Goal: Task Accomplishment & Management: Use online tool/utility

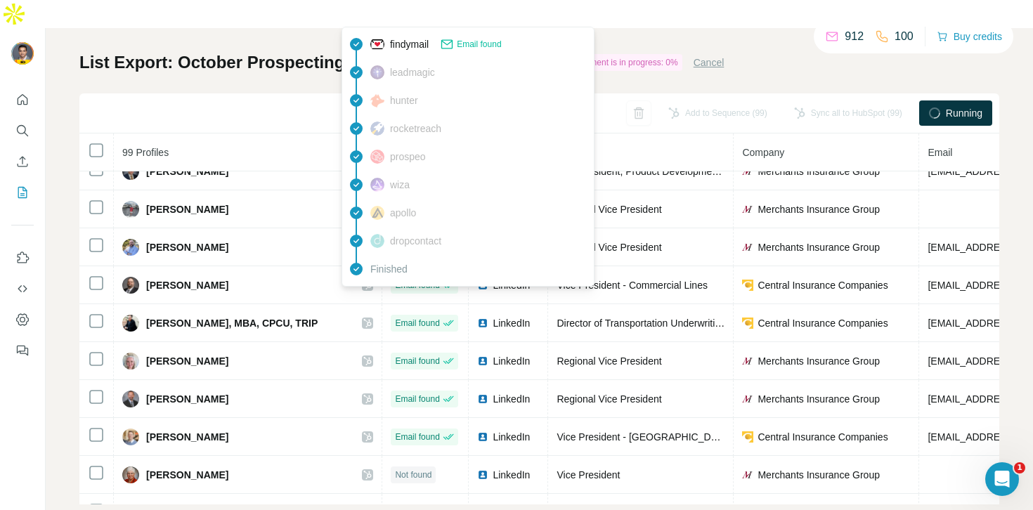
scroll to position [2039, 0]
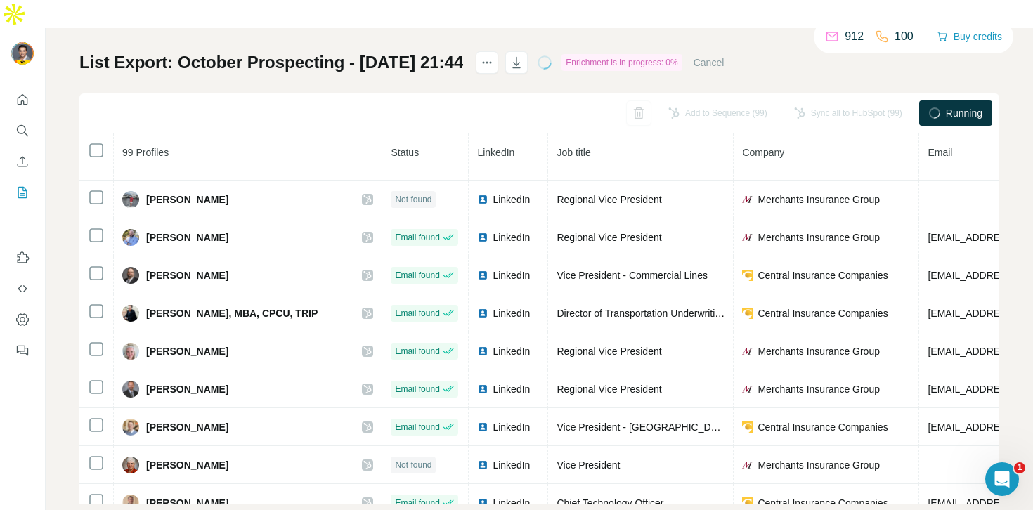
click at [724, 55] on button "Cancel" at bounding box center [708, 62] width 31 height 14
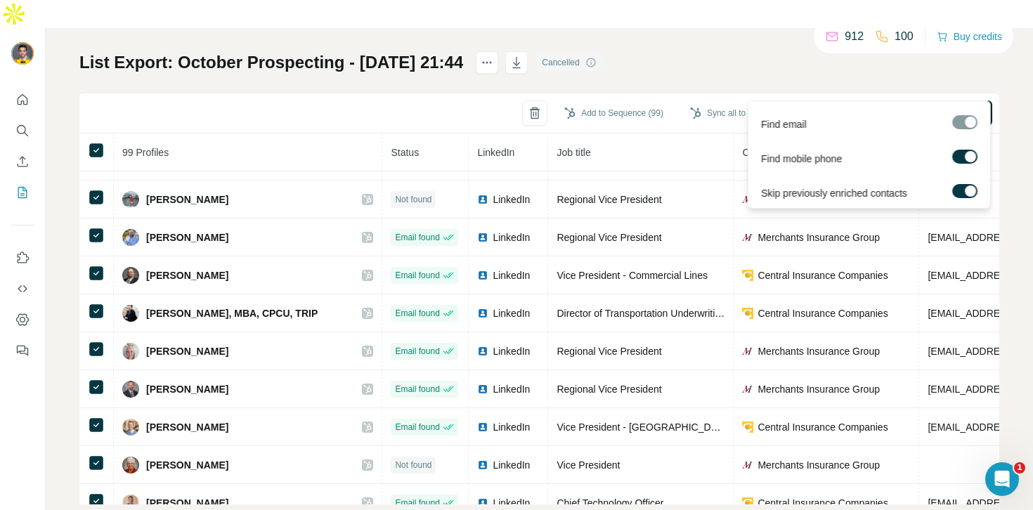
click at [872, 106] on span "Find all emails & mobiles (99)" at bounding box center [911, 113] width 129 height 14
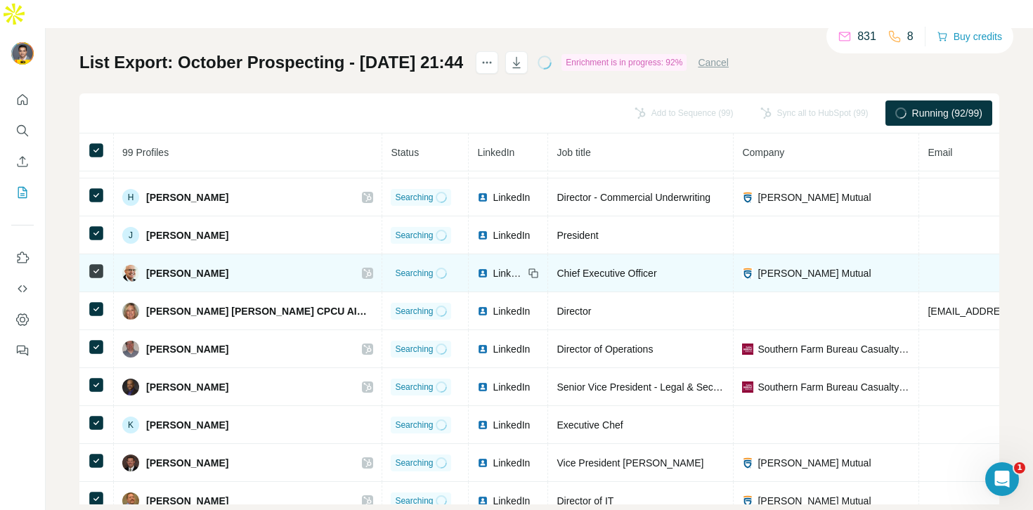
scroll to position [1125, 0]
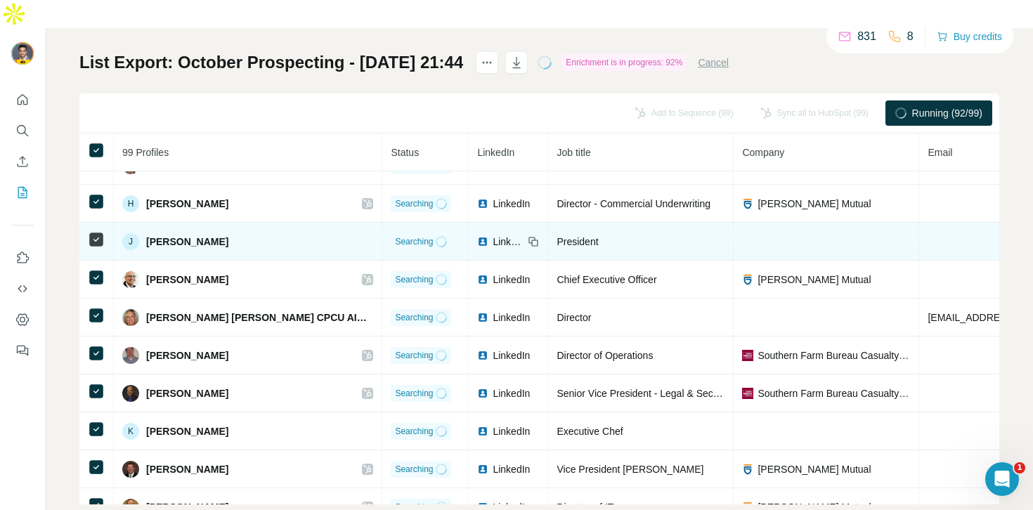
click at [492, 235] on span "LinkedIn" at bounding box center [507, 242] width 31 height 14
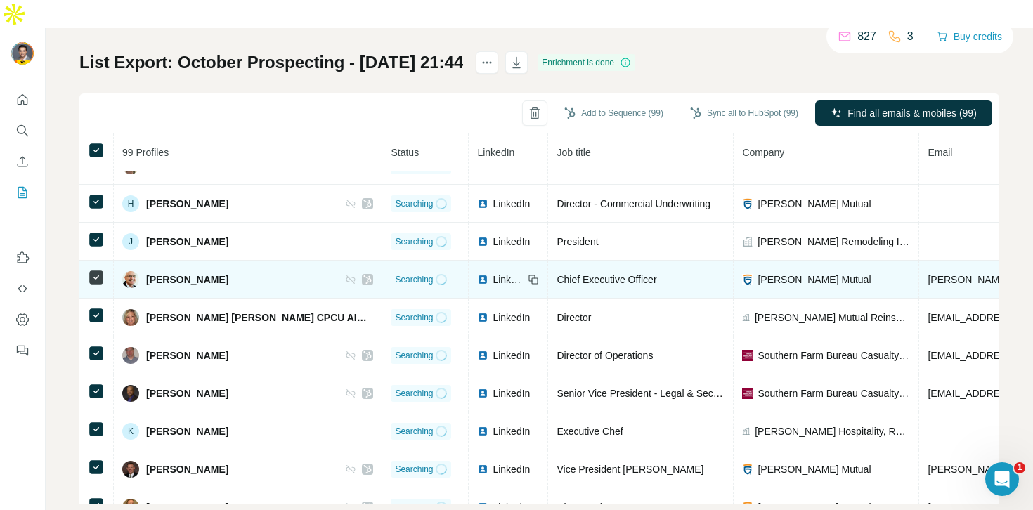
scroll to position [1145, 0]
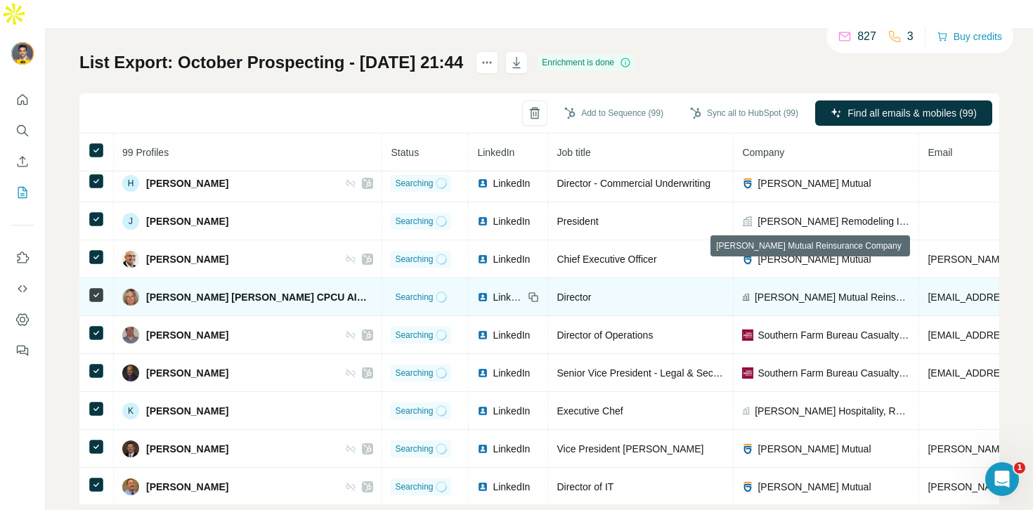
click at [772, 290] on span "Grinnell Mutual Reinsurance Company" at bounding box center [831, 297] width 155 height 14
copy span "Grinnell Mutual Reinsurance Company"
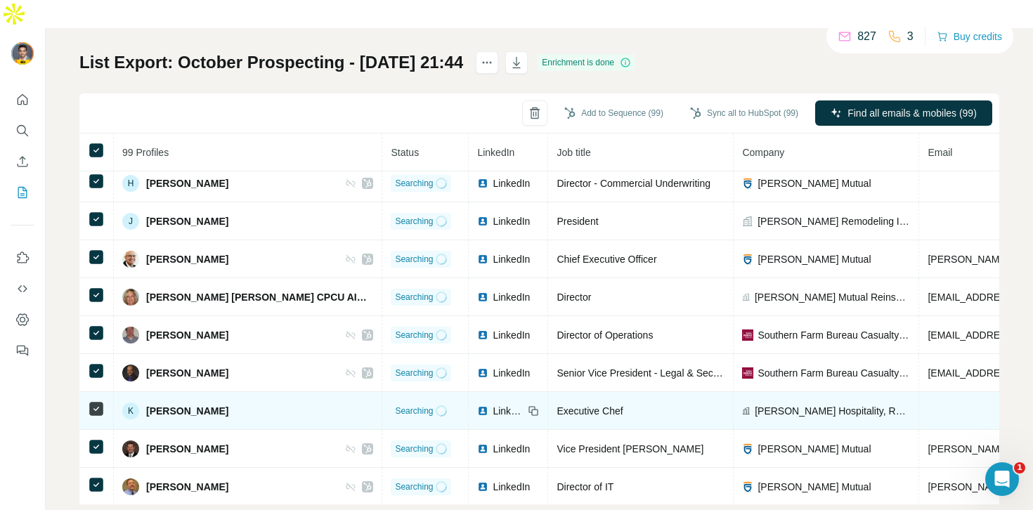
click at [768, 404] on span "Grinnell Hospitality, Relish Restaurant" at bounding box center [831, 411] width 155 height 14
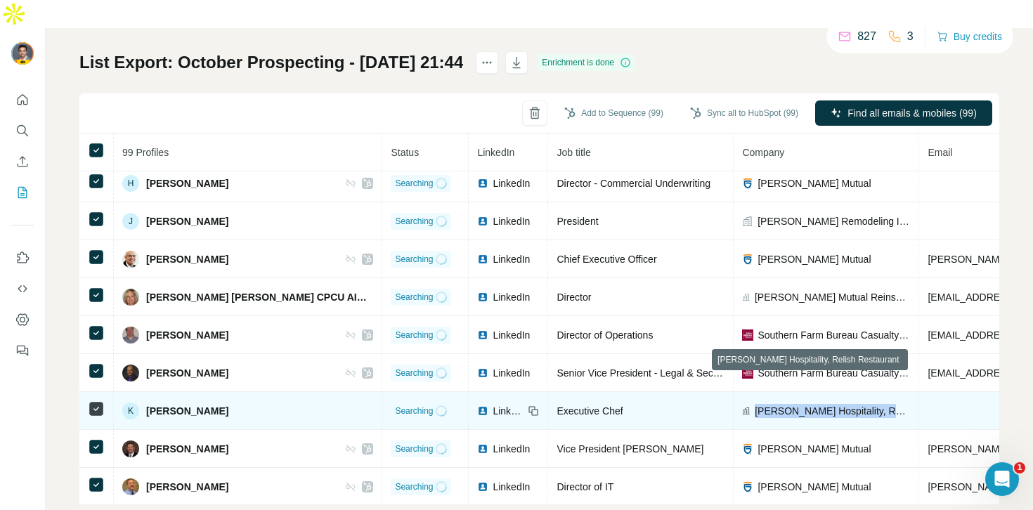
copy span "Grinnell Hospitality, Relish Restaurant"
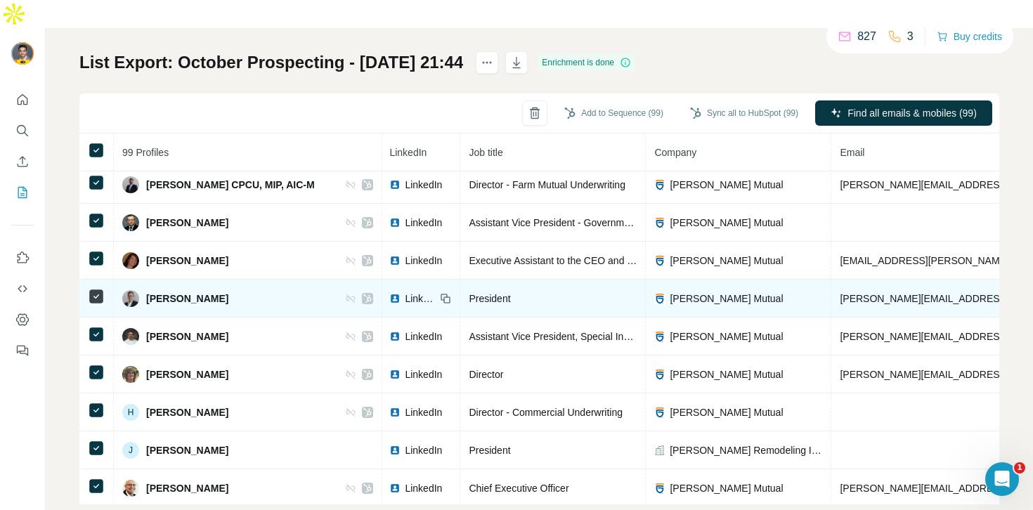
scroll to position [915, 88]
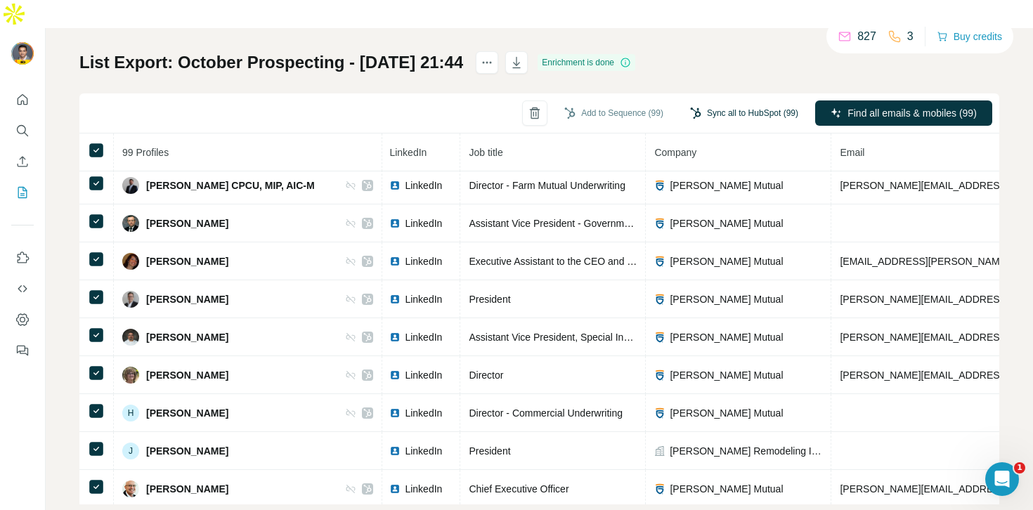
click at [736, 103] on button "Sync all to HubSpot (99)" at bounding box center [744, 113] width 128 height 21
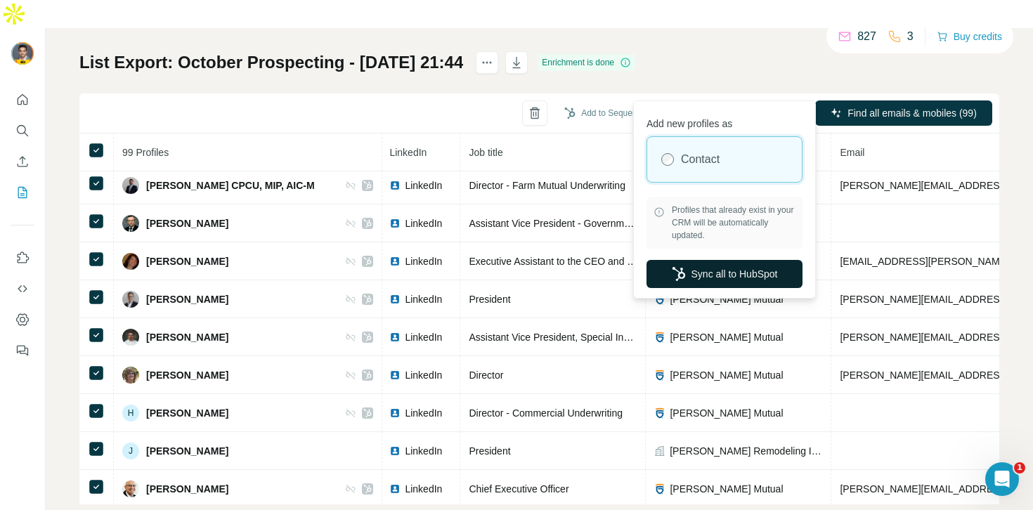
click at [707, 268] on button "Sync all to HubSpot" at bounding box center [724, 274] width 156 height 28
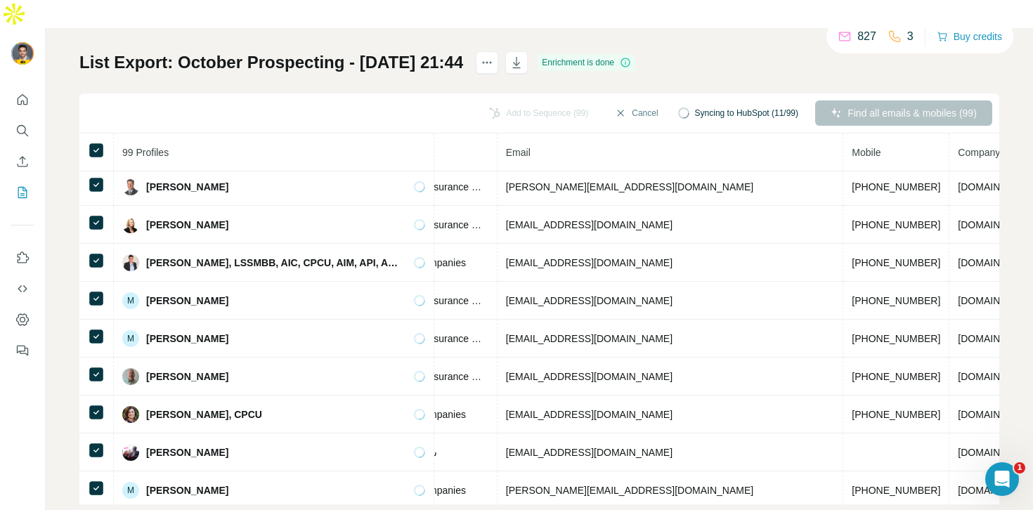
scroll to position [3422, 473]
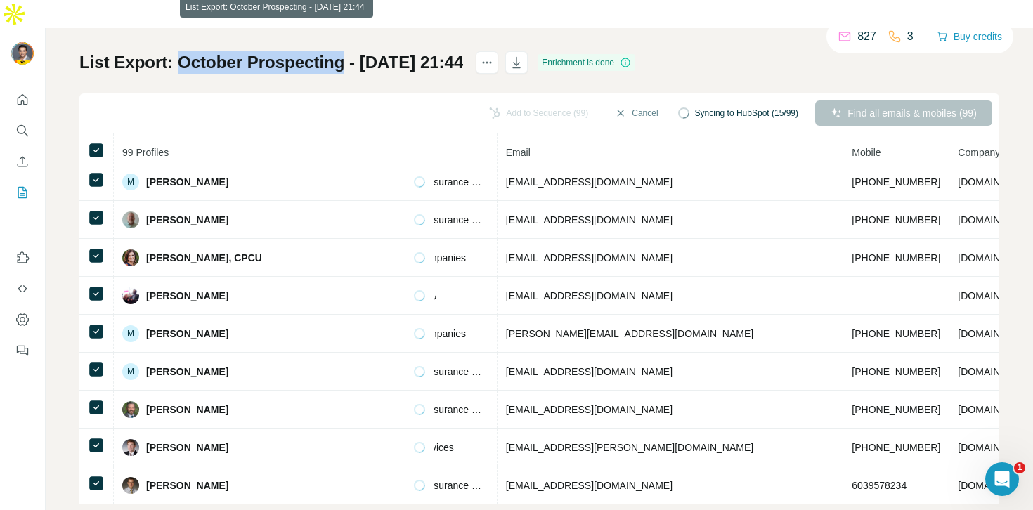
drag, startPoint x: 179, startPoint y: 36, endPoint x: 344, endPoint y: 41, distance: 165.1
click at [344, 51] on h1 "List Export: October Prospecting - [DATE] 21:44" at bounding box center [271, 62] width 384 height 22
copy h1 "October Prospecting"
